Goal: Task Accomplishment & Management: Manage account settings

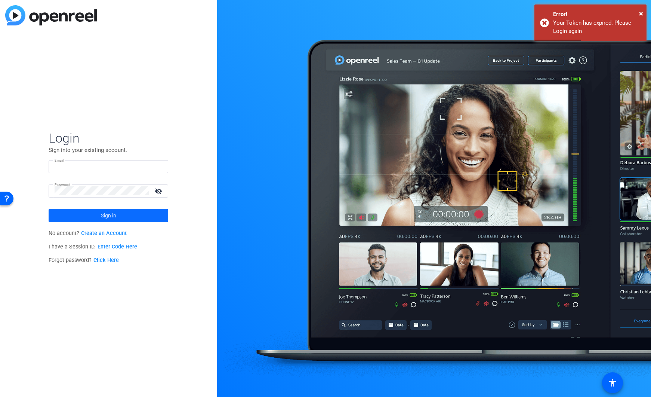
type input "[EMAIL_ADDRESS][PERSON_NAME][DOMAIN_NAME]"
click at [120, 216] on span at bounding box center [109, 215] width 120 height 18
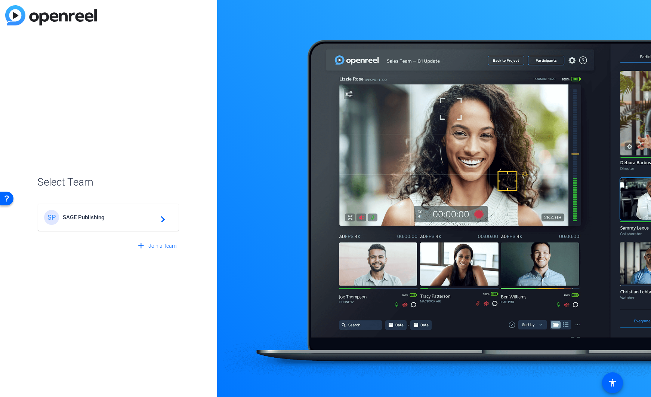
click at [122, 224] on div "SP SAGE Publishing navigate_next" at bounding box center [108, 217] width 129 height 15
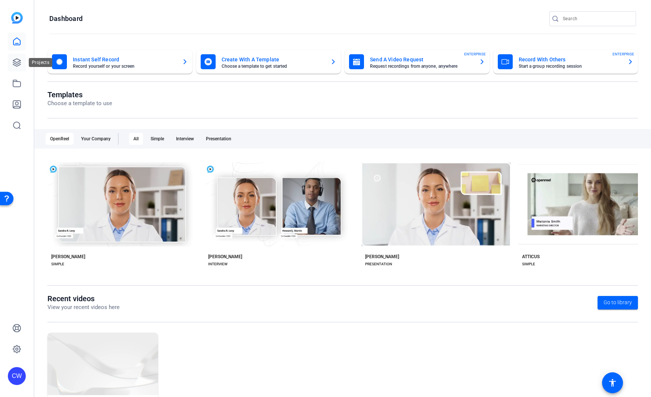
click at [18, 66] on icon at bounding box center [16, 62] width 7 height 7
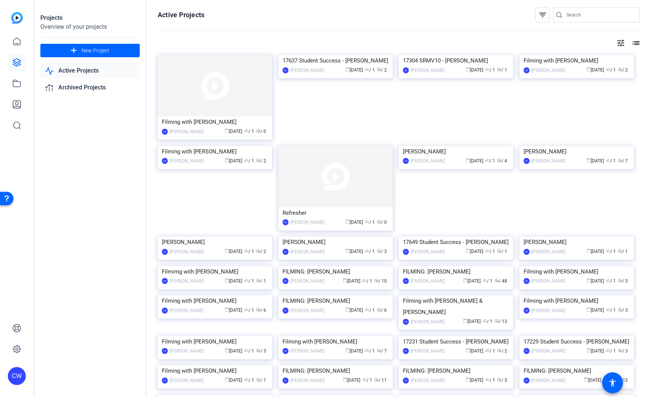
click at [567, 15] on input "Search" at bounding box center [600, 14] width 67 height 9
type input "[PERSON_NAME]"
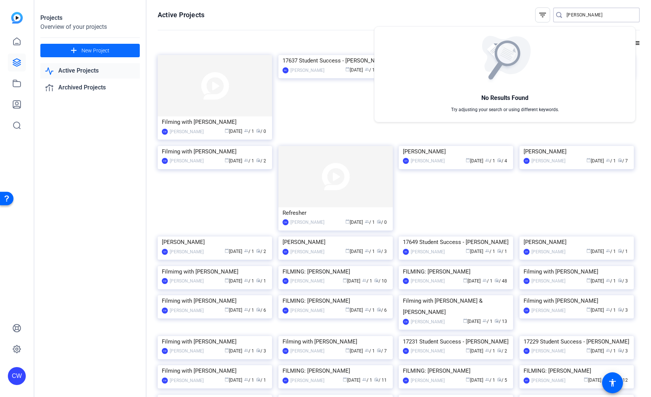
click at [99, 54] on div at bounding box center [325, 198] width 651 height 397
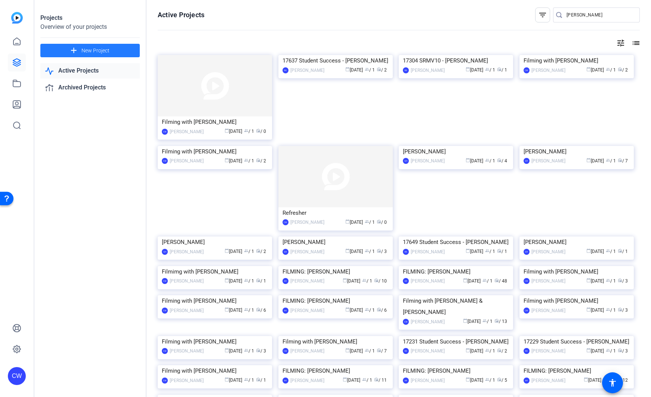
click at [101, 53] on span "New Project" at bounding box center [95, 51] width 28 height 8
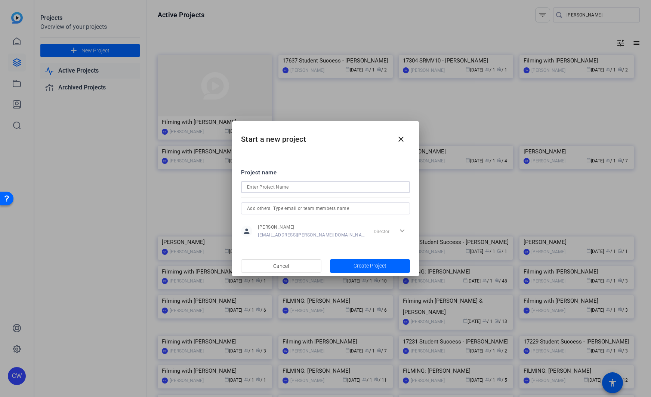
click at [258, 187] on input at bounding box center [325, 186] width 157 height 9
paste input "Inclusive Research Methodologies"
drag, startPoint x: 272, startPoint y: 186, endPoint x: 238, endPoint y: 186, distance: 34.8
click at [238, 187] on mat-dialog-content "Project name [PERSON_NAME]: Inclusive Research Methodologies: [PERSON_NAME] per…" at bounding box center [325, 203] width 187 height 104
type input "Inclusive Research Methodologies: [PERSON_NAME]"
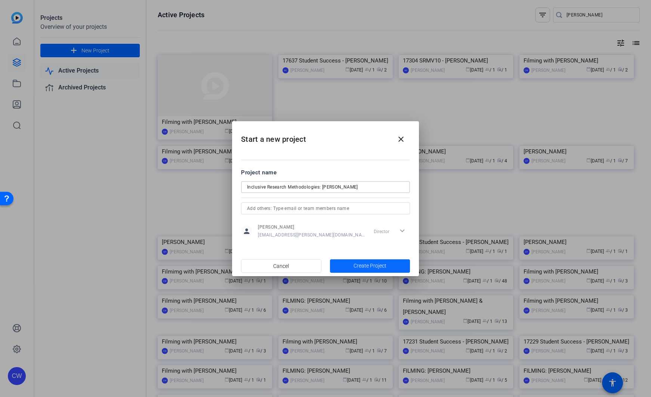
click at [357, 268] on span "Create Project" at bounding box center [370, 266] width 33 height 8
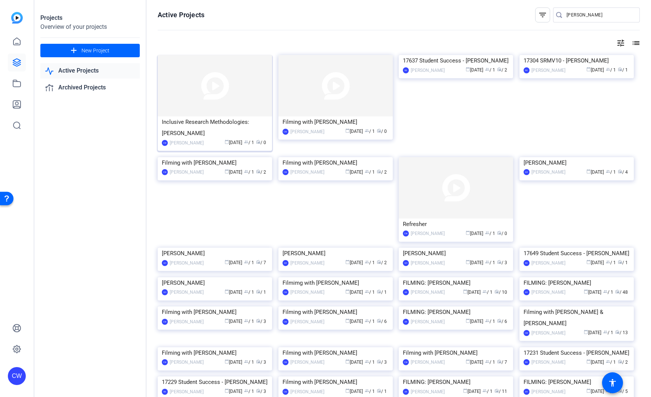
click at [208, 89] on img at bounding box center [215, 85] width 114 height 61
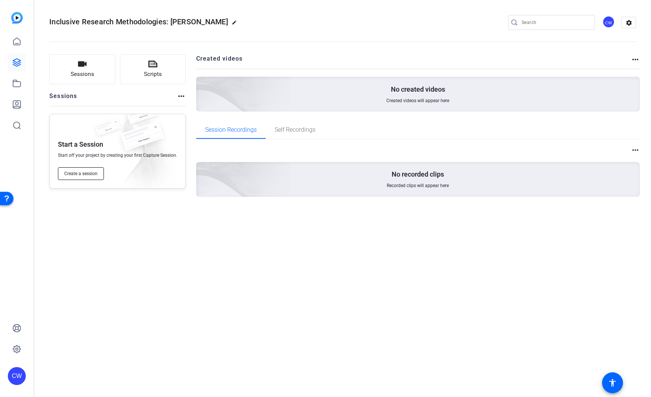
click at [77, 175] on span "Create a session" at bounding box center [80, 173] width 33 height 6
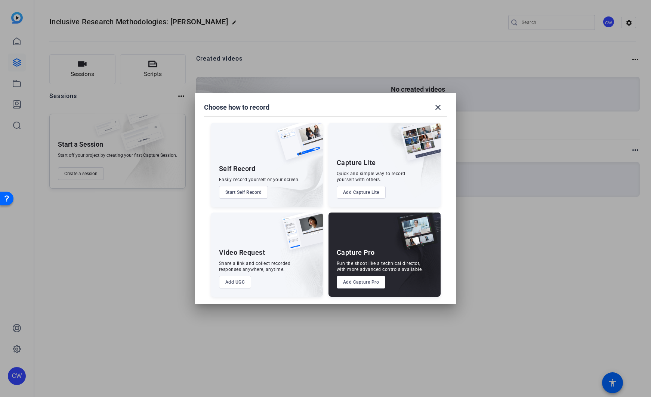
click at [370, 285] on button "Add Capture Pro" at bounding box center [361, 281] width 49 height 13
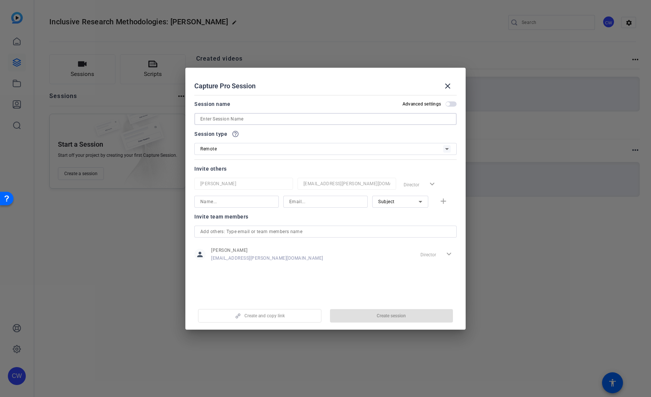
click at [221, 120] on input at bounding box center [325, 118] width 250 height 9
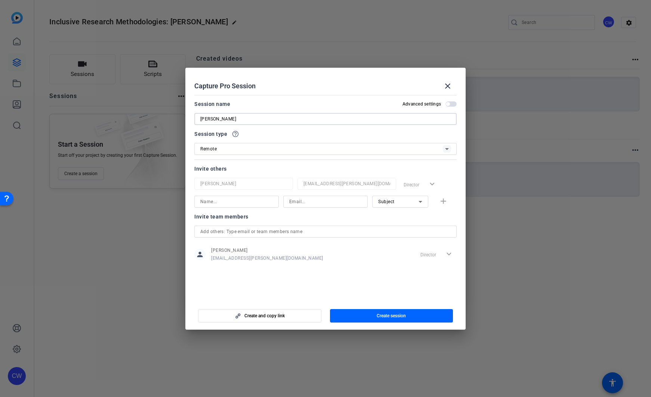
type input "[PERSON_NAME]"
click at [229, 201] on input at bounding box center [236, 201] width 73 height 9
click at [300, 202] on input at bounding box center [325, 201] width 73 height 9
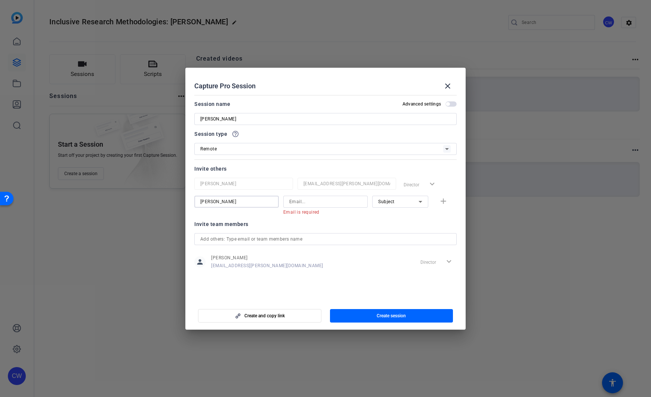
click at [261, 200] on input "[PERSON_NAME]" at bounding box center [236, 201] width 73 height 9
type input "[PERSON_NAME]"
click at [298, 201] on input at bounding box center [325, 201] width 73 height 9
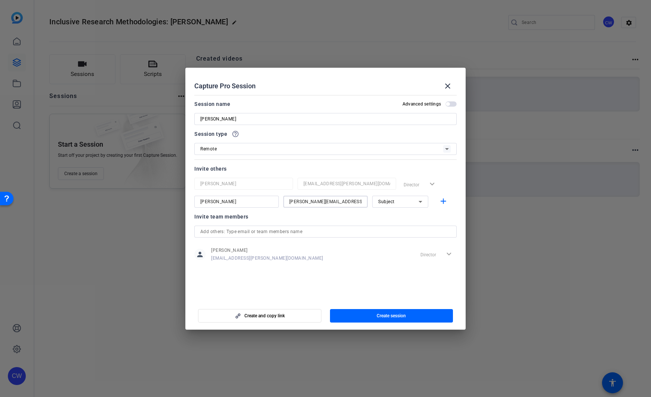
type input "[PERSON_NAME][EMAIL_ADDRESS][PERSON_NAME][DOMAIN_NAME]"
click at [404, 203] on div "Subject" at bounding box center [398, 201] width 40 height 9
click at [404, 226] on mat-option "Watcher" at bounding box center [400, 228] width 56 height 12
drag, startPoint x: 358, startPoint y: 201, endPoint x: 286, endPoint y: 198, distance: 72.6
click at [286, 198] on div "[PERSON_NAME][EMAIL_ADDRESS][PERSON_NAME][DOMAIN_NAME]" at bounding box center [325, 201] width 84 height 12
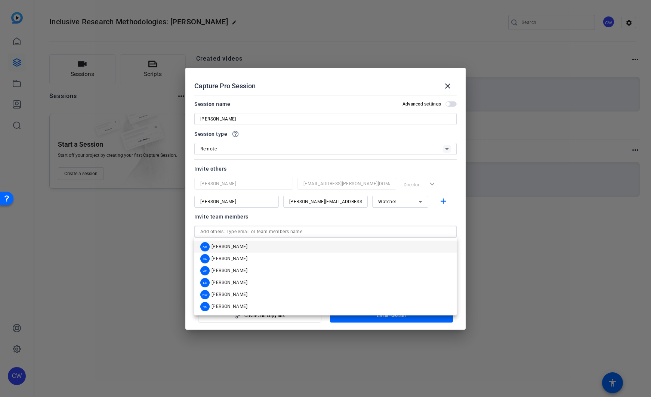
click at [264, 233] on input "text" at bounding box center [325, 231] width 250 height 9
click at [443, 203] on mat-icon "add" at bounding box center [443, 201] width 9 height 9
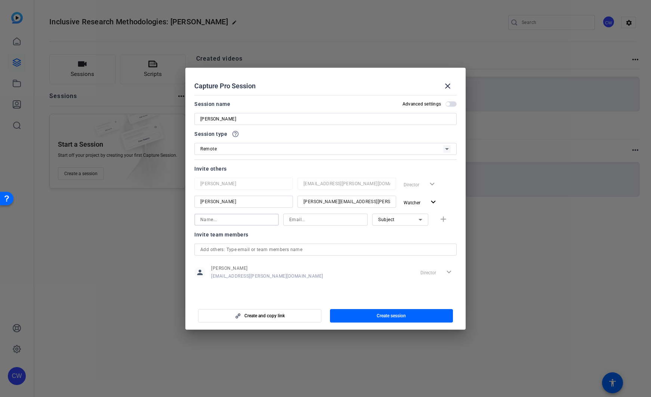
click at [234, 222] on input at bounding box center [236, 219] width 73 height 9
type input "[PERSON_NAME]"
click at [305, 218] on input at bounding box center [325, 219] width 73 height 9
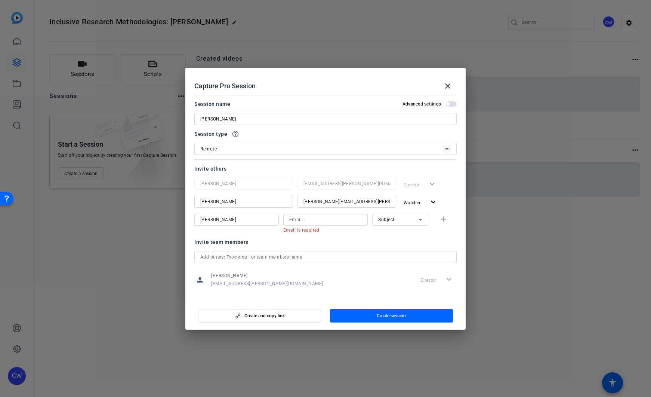
paste input "[EMAIL_ADDRESS][DOMAIN_NAME]"
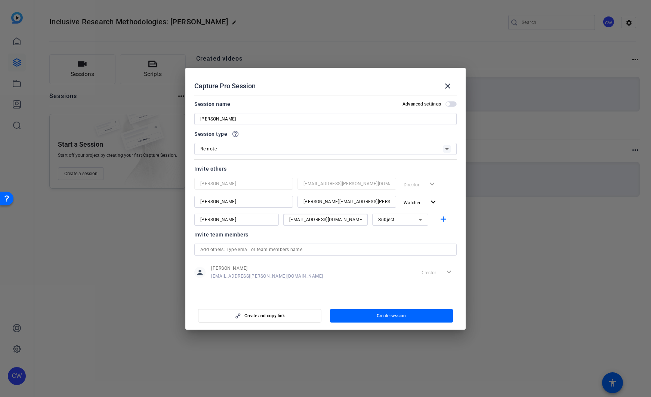
type input "[EMAIL_ADDRESS][DOMAIN_NAME]"
click at [393, 221] on span "Subject" at bounding box center [386, 219] width 16 height 5
click at [395, 231] on span "Collaborator" at bounding box center [391, 234] width 27 height 9
click at [444, 219] on mat-icon "add" at bounding box center [443, 219] width 9 height 9
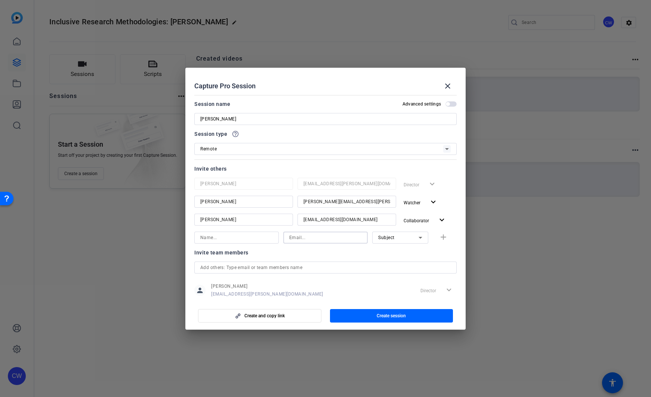
click at [310, 239] on input at bounding box center [325, 237] width 73 height 9
paste input "[EMAIL_ADDRESS][DOMAIN_NAME]"
type input "[EMAIL_ADDRESS][DOMAIN_NAME]"
click at [252, 238] on input at bounding box center [236, 237] width 73 height 9
type input "[PERSON_NAME]"
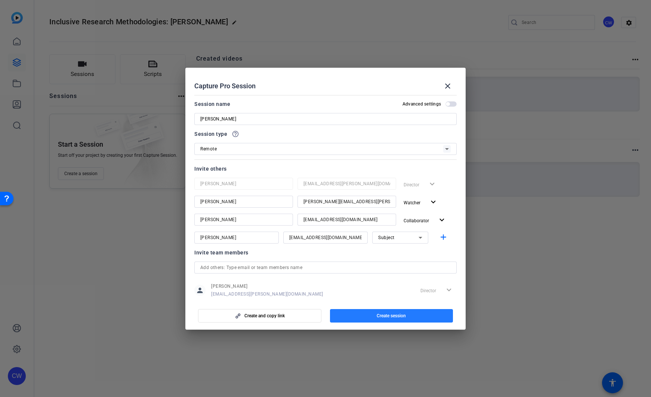
click at [384, 314] on span "Create session" at bounding box center [391, 315] width 29 height 6
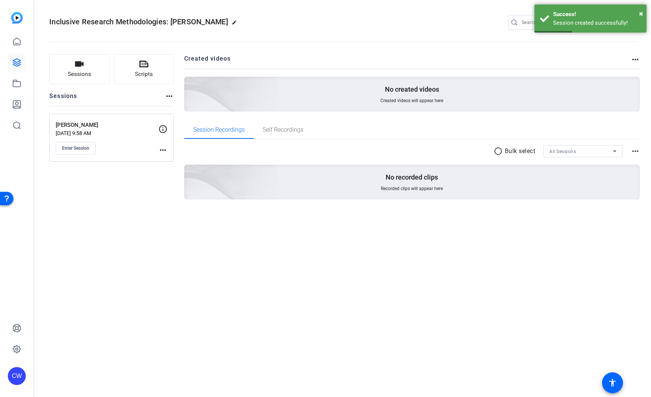
click at [165, 151] on mat-icon "more_horiz" at bounding box center [162, 149] width 9 height 9
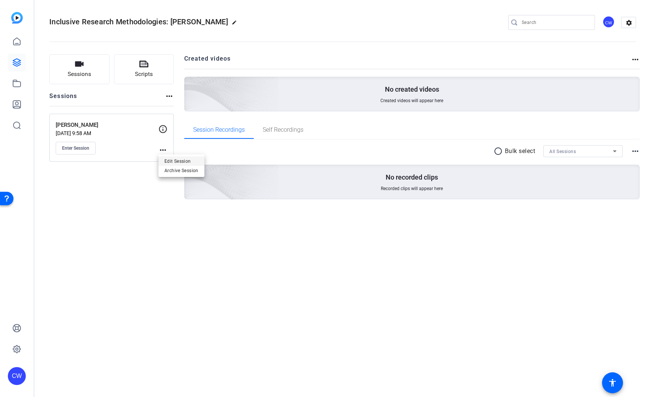
click at [173, 163] on span "Edit Session" at bounding box center [181, 160] width 34 height 9
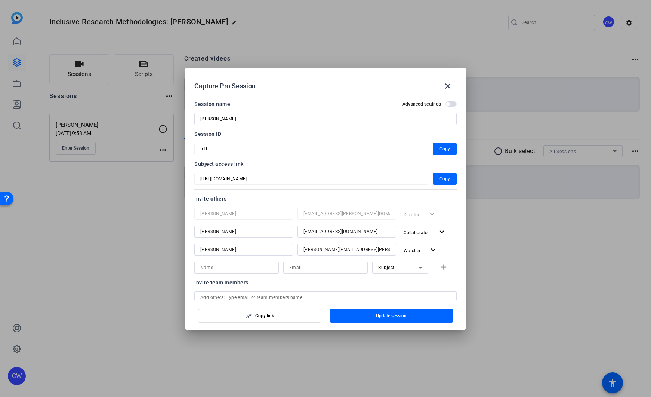
drag, startPoint x: 439, startPoint y: 178, endPoint x: 409, endPoint y: 174, distance: 30.1
click at [440, 178] on span "Copy" at bounding box center [445, 178] width 10 height 9
click at [440, 149] on span "Copy" at bounding box center [445, 148] width 10 height 9
click at [449, 87] on mat-icon "close" at bounding box center [447, 85] width 9 height 9
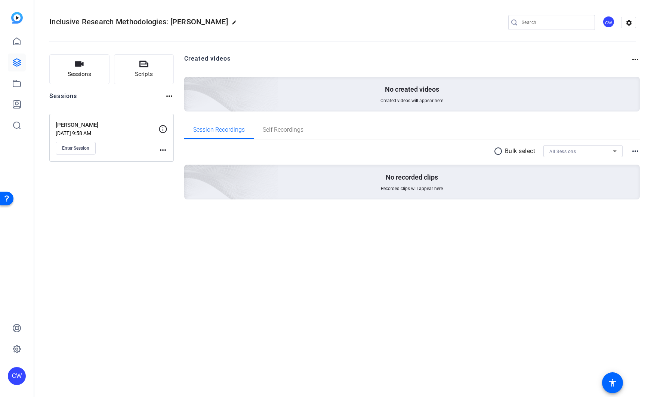
click at [165, 149] on mat-icon "more_horiz" at bounding box center [162, 149] width 9 height 9
click at [173, 161] on span "Edit Session" at bounding box center [181, 160] width 34 height 9
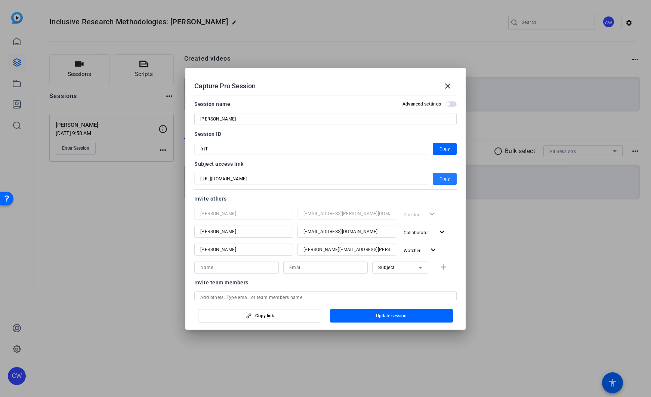
click at [443, 180] on span "Copy" at bounding box center [445, 178] width 10 height 9
click at [440, 148] on span "Copy" at bounding box center [445, 148] width 10 height 9
click at [444, 82] on mat-icon "close" at bounding box center [447, 85] width 9 height 9
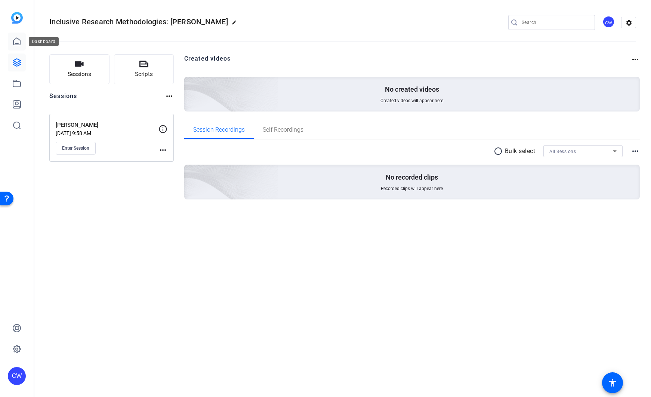
click at [16, 48] on link at bounding box center [17, 42] width 18 height 18
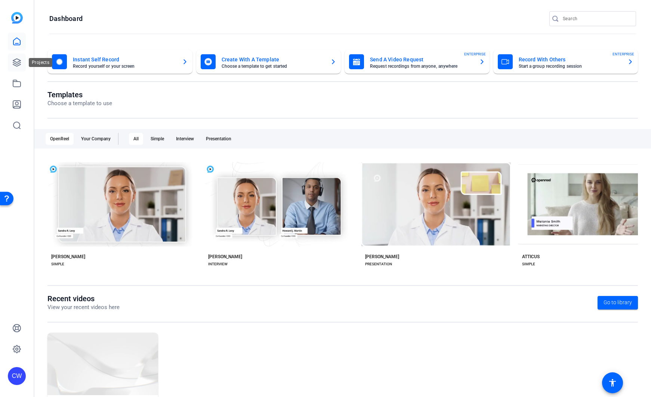
click at [18, 63] on icon at bounding box center [16, 62] width 7 height 7
